Goal: Task Accomplishment & Management: Use online tool/utility

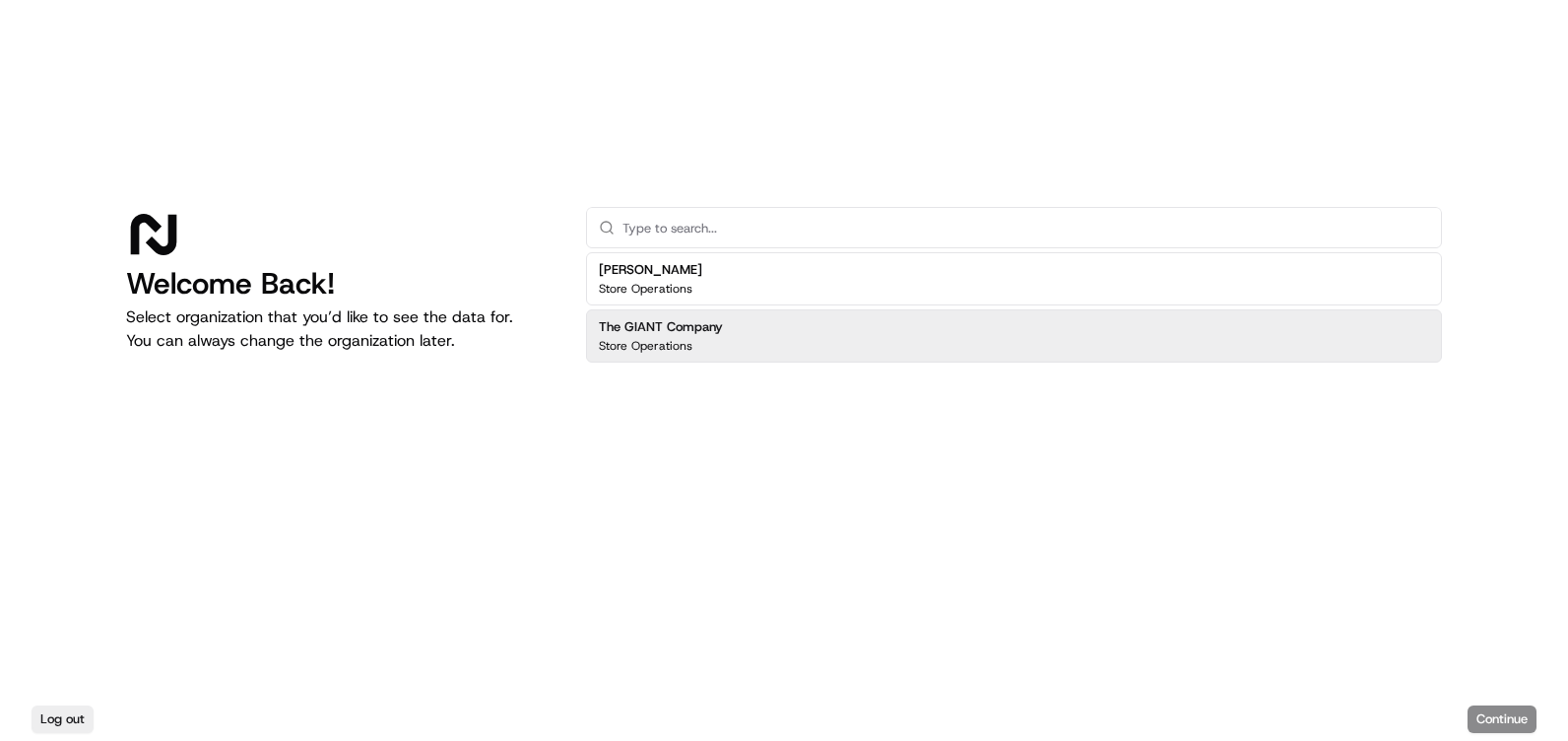
click at [735, 350] on div "The GIANT Company Store Operations" at bounding box center [1014, 336] width 856 height 54
click at [1493, 723] on button "Continue" at bounding box center [1503, 719] width 69 height 28
